Goal: Information Seeking & Learning: Learn about a topic

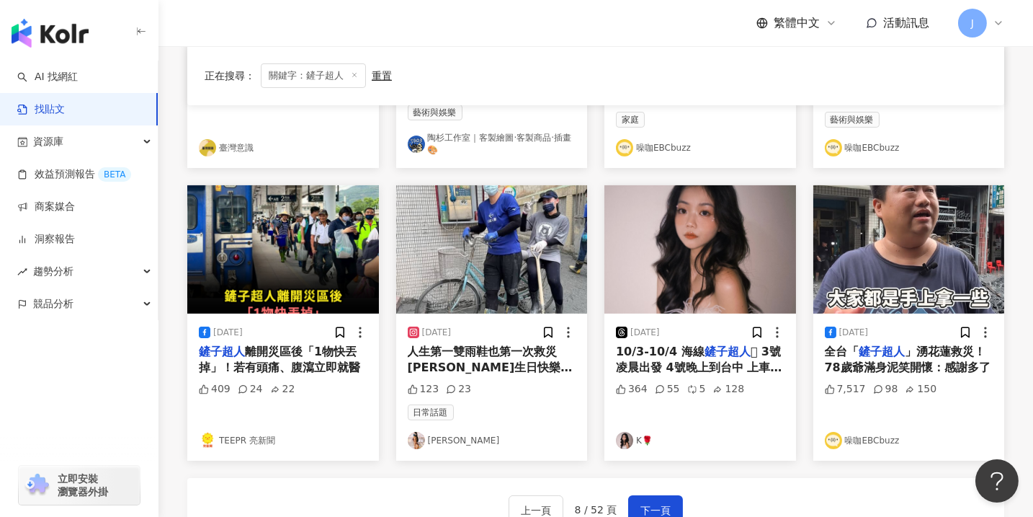
scroll to position [873, 0]
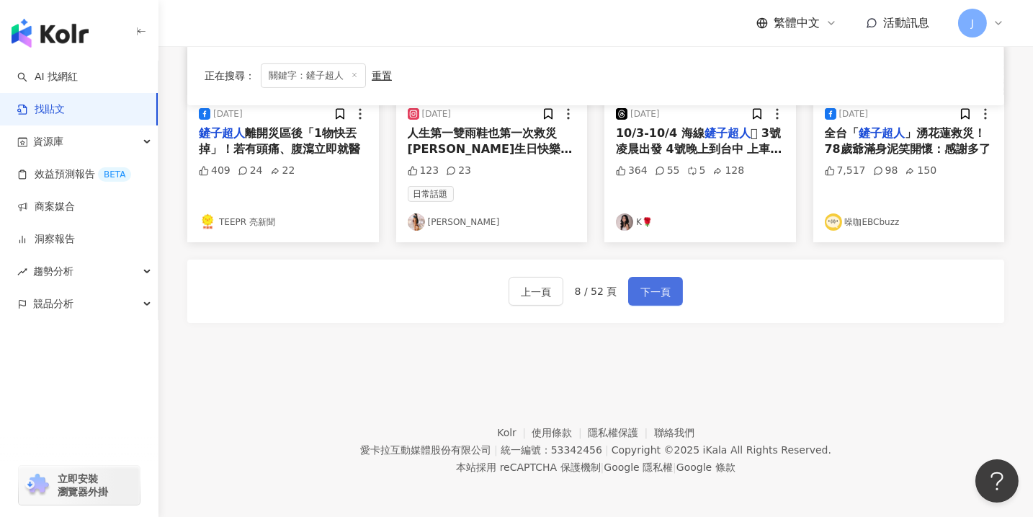
click at [653, 283] on span "下一頁" at bounding box center [655, 291] width 30 height 17
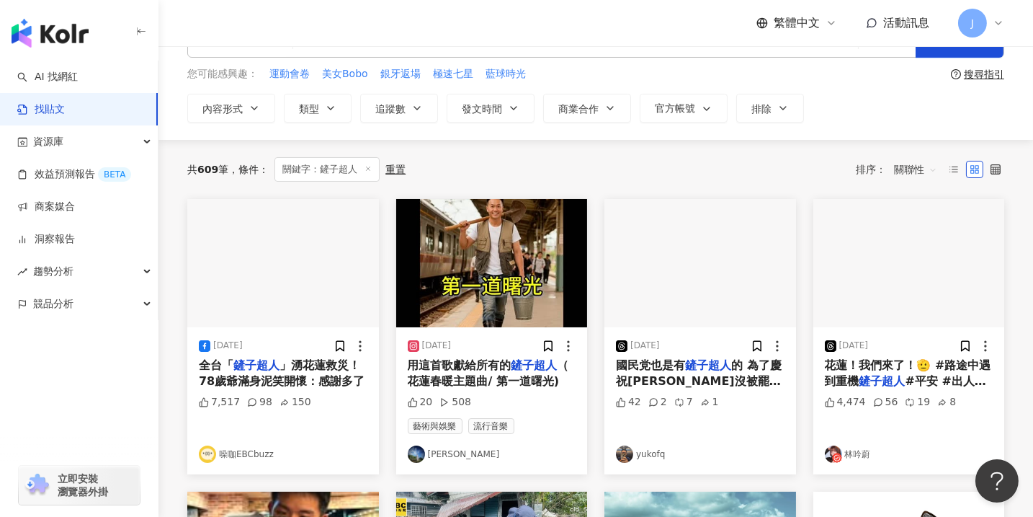
scroll to position [109, 0]
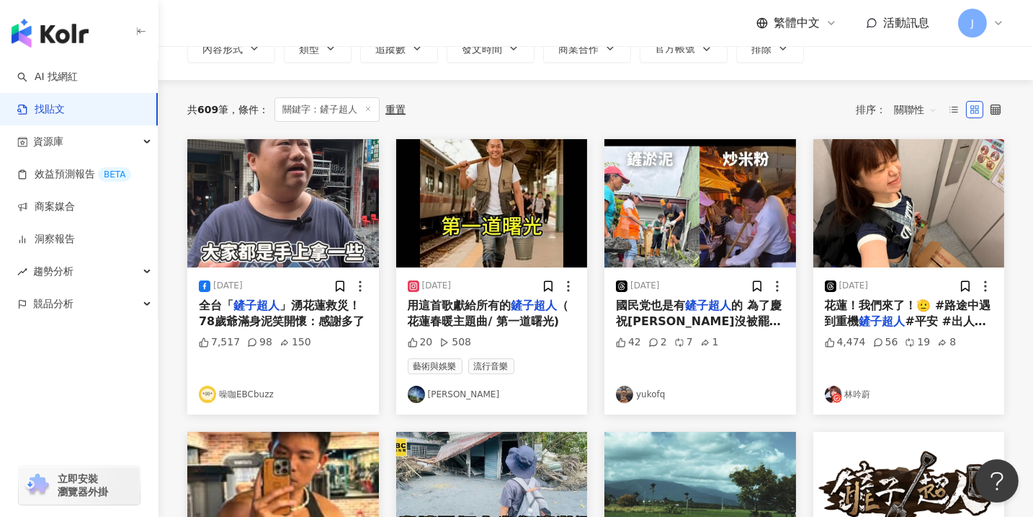
click at [504, 238] on img "button" at bounding box center [492, 203] width 192 height 128
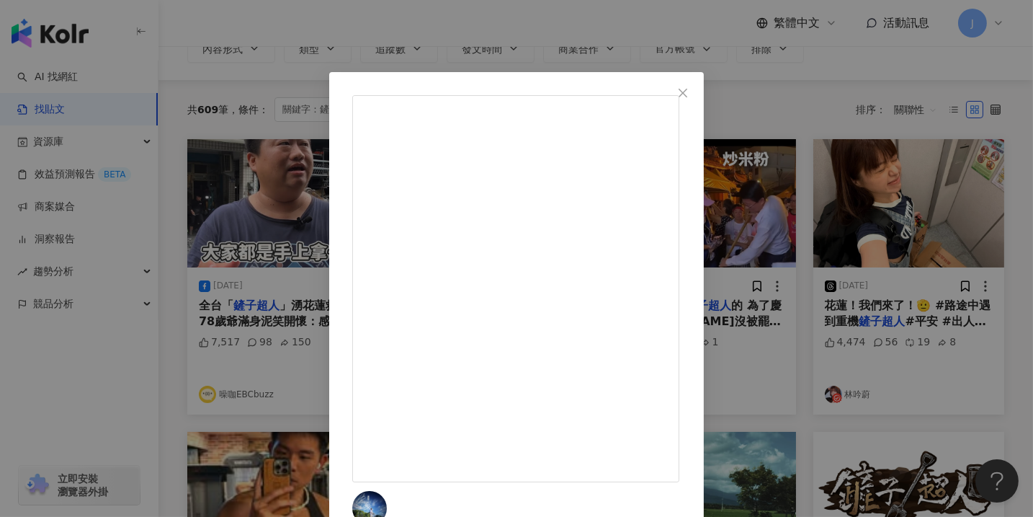
drag, startPoint x: 823, startPoint y: 84, endPoint x: 733, endPoint y: 209, distance: 154.8
click at [697, 84] on button "Close" at bounding box center [683, 93] width 29 height 29
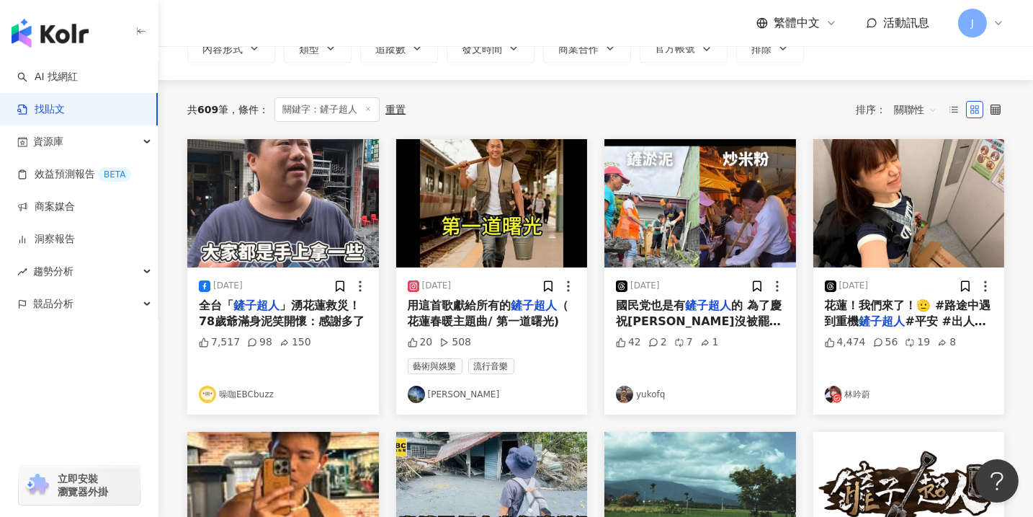
click at [857, 394] on link "林吟蔚" at bounding box center [909, 393] width 169 height 17
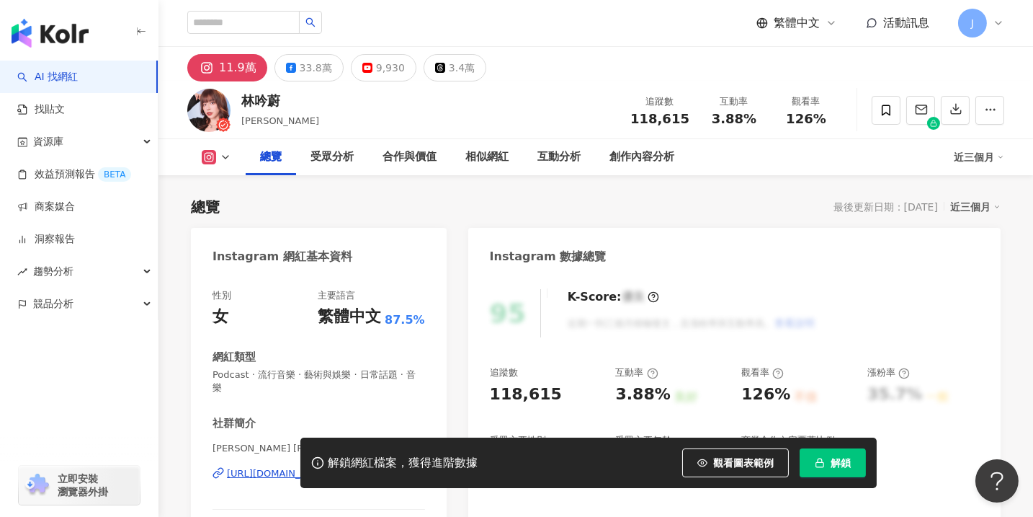
scroll to position [109, 0]
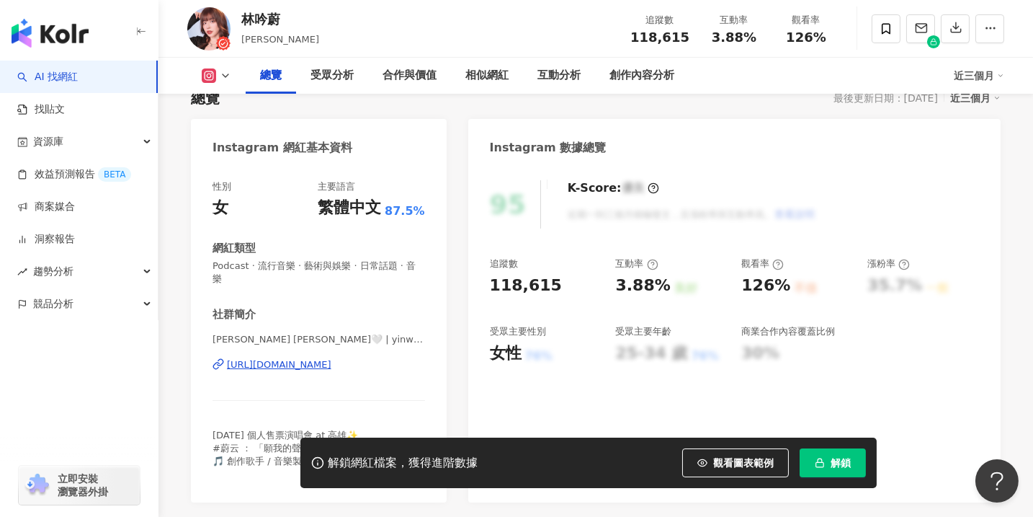
click at [331, 365] on div "[URL][DOMAIN_NAME]" at bounding box center [279, 364] width 104 height 13
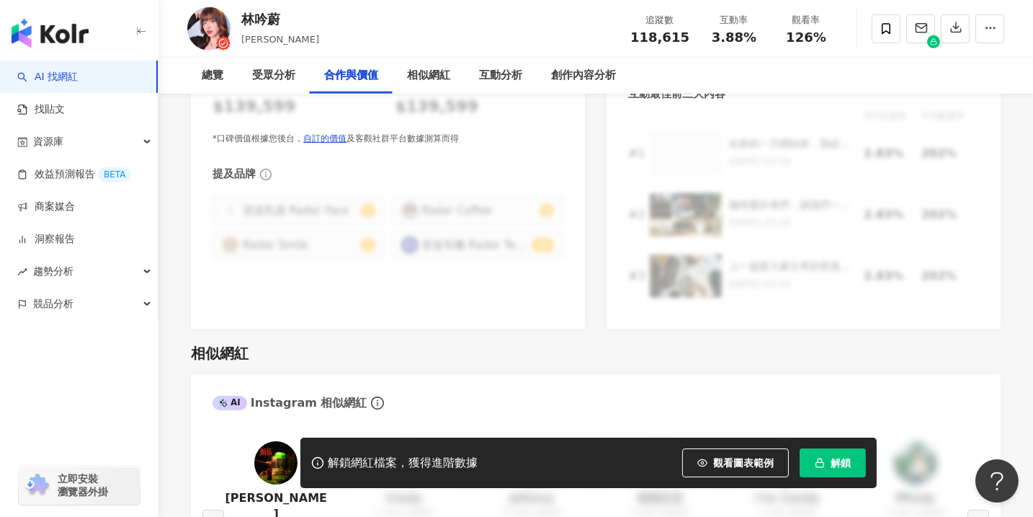
scroll to position [0, 0]
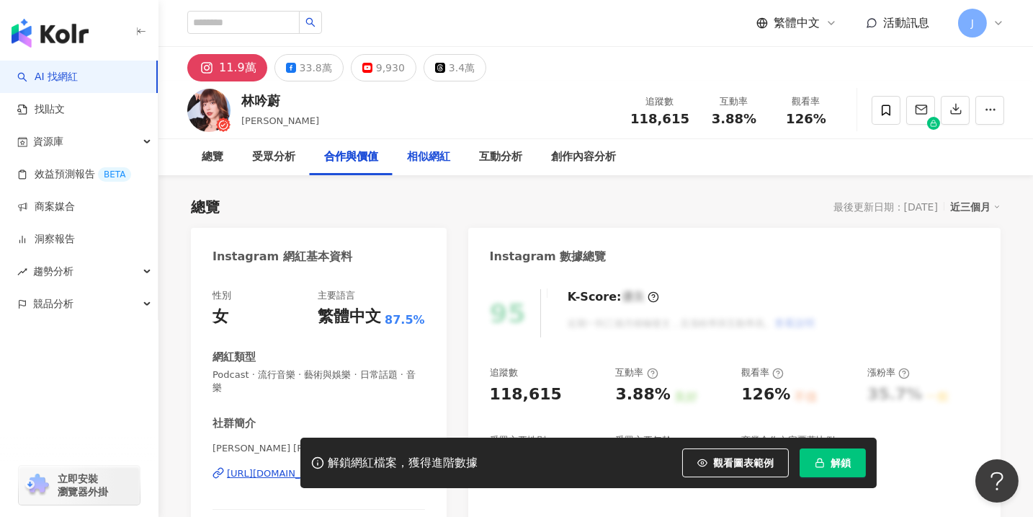
click at [432, 158] on div "相似網紅" at bounding box center [428, 156] width 43 height 17
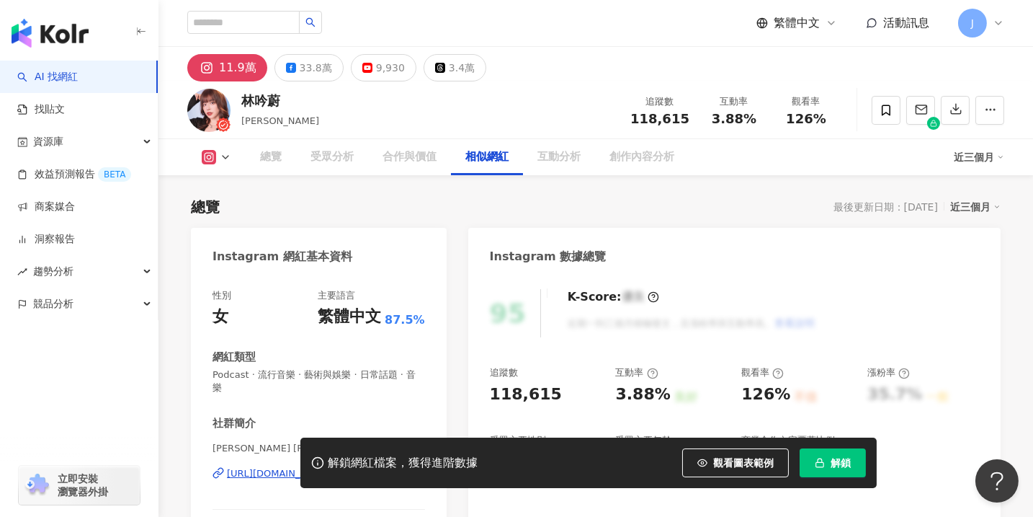
scroll to position [2342, 0]
